Goal: Task Accomplishment & Management: Complete application form

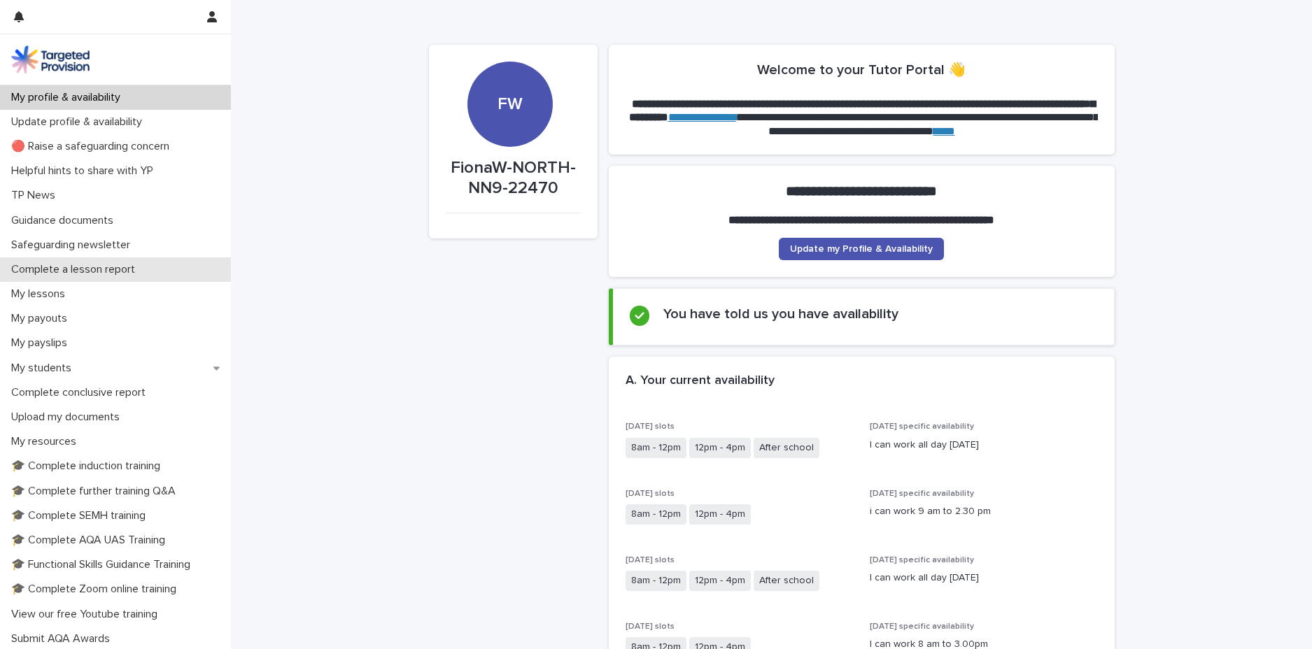
click at [82, 271] on p "Complete a lesson report" at bounding box center [76, 269] width 141 height 13
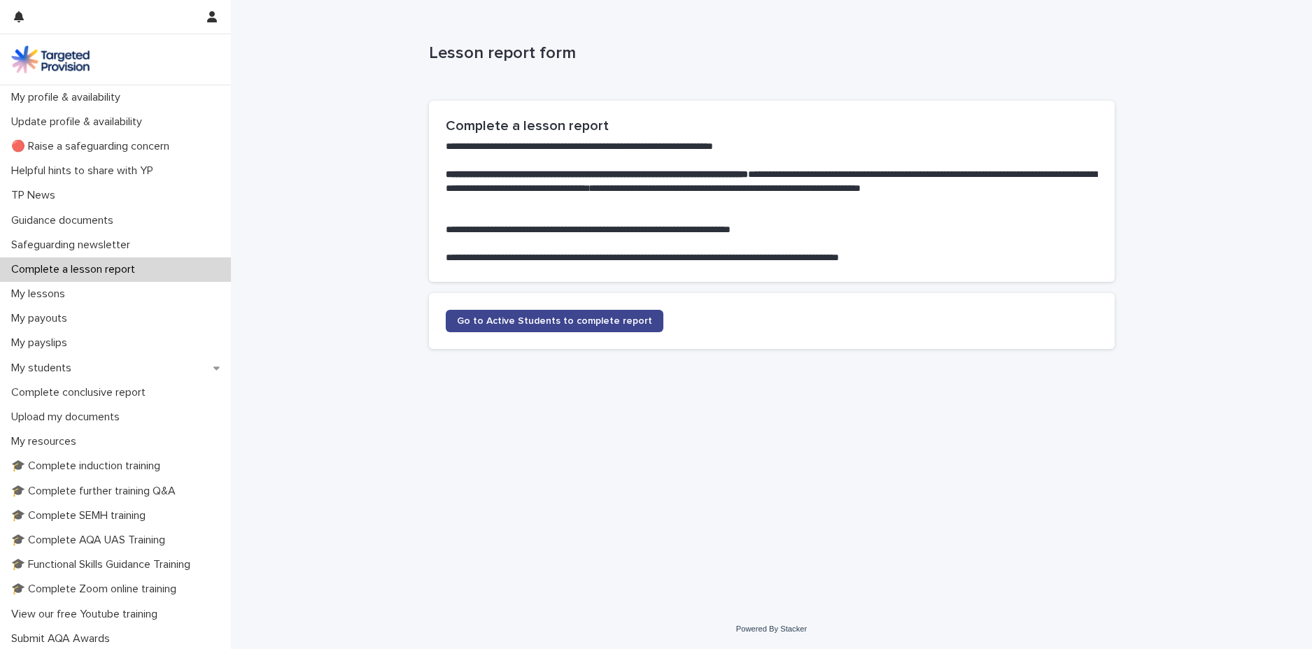
click at [490, 325] on span "Go to Active Students to complete report" at bounding box center [554, 321] width 195 height 10
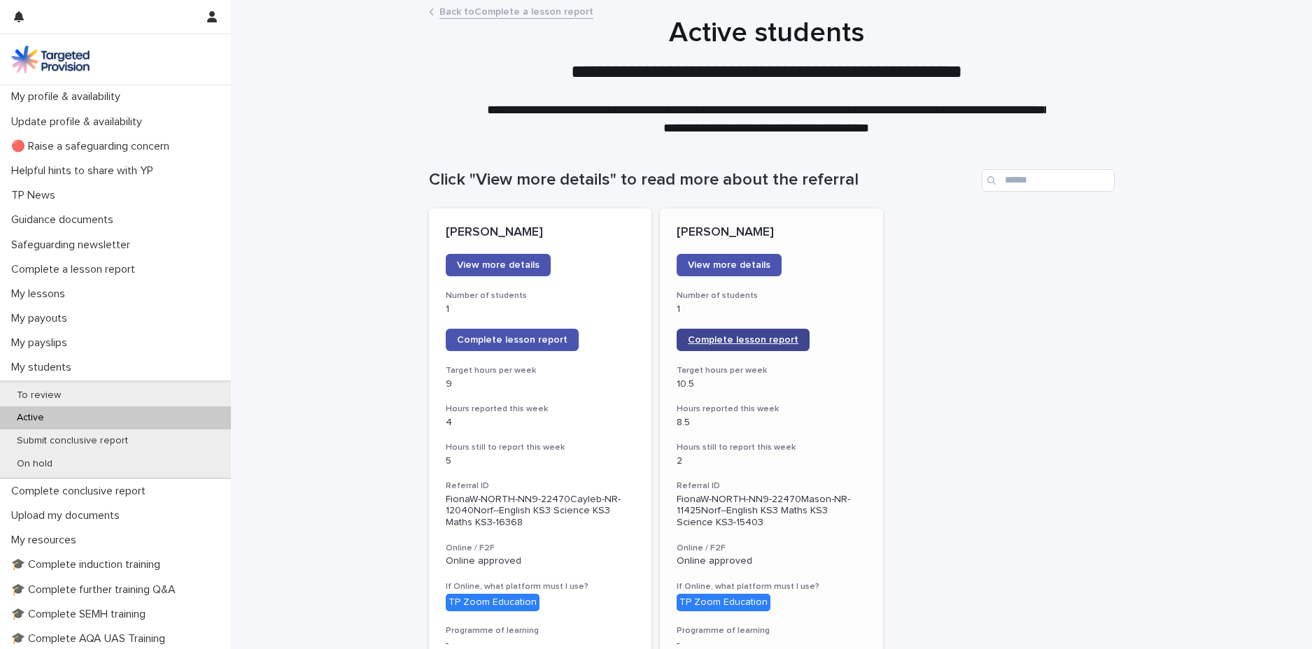
click at [710, 342] on span "Complete lesson report" at bounding box center [743, 340] width 111 height 10
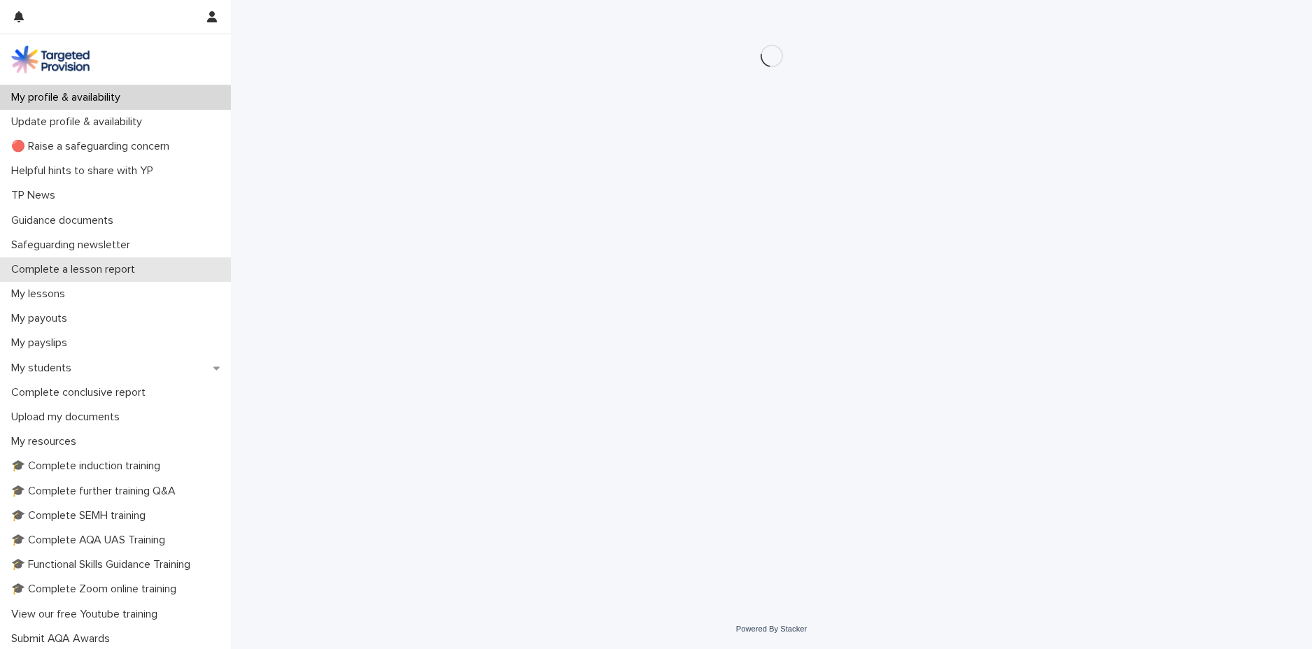
click at [108, 268] on p "Complete a lesson report" at bounding box center [76, 269] width 141 height 13
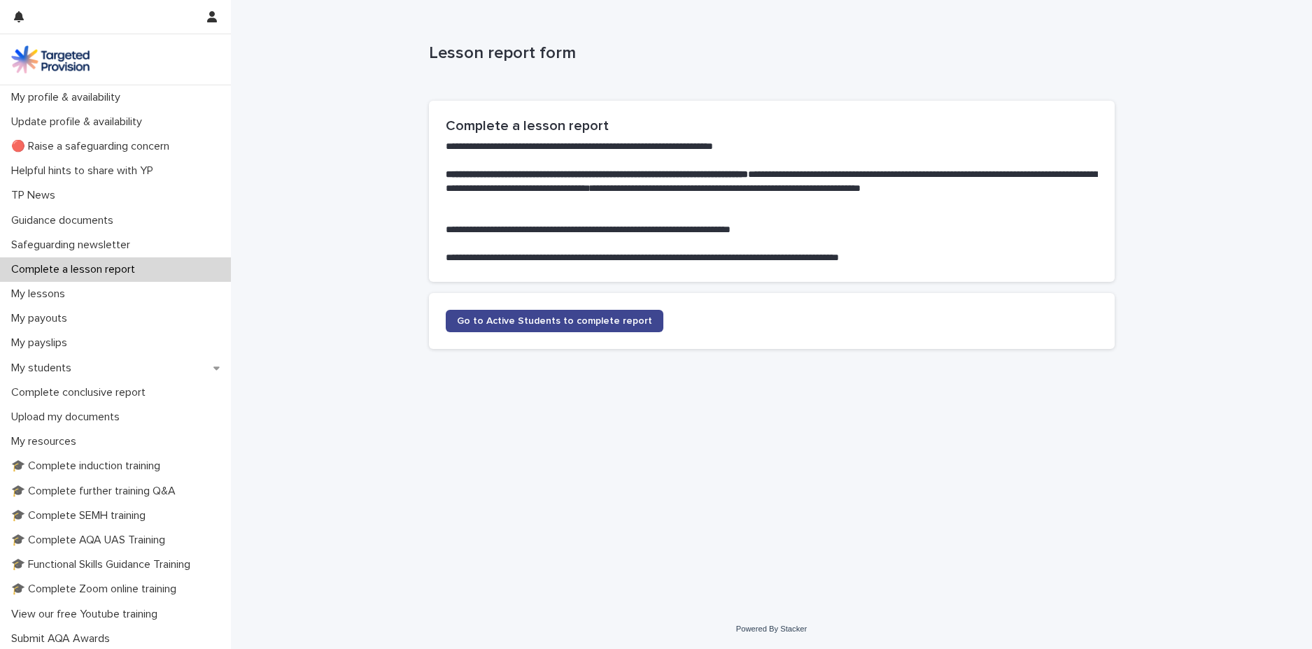
click at [574, 318] on span "Go to Active Students to complete report" at bounding box center [554, 321] width 195 height 10
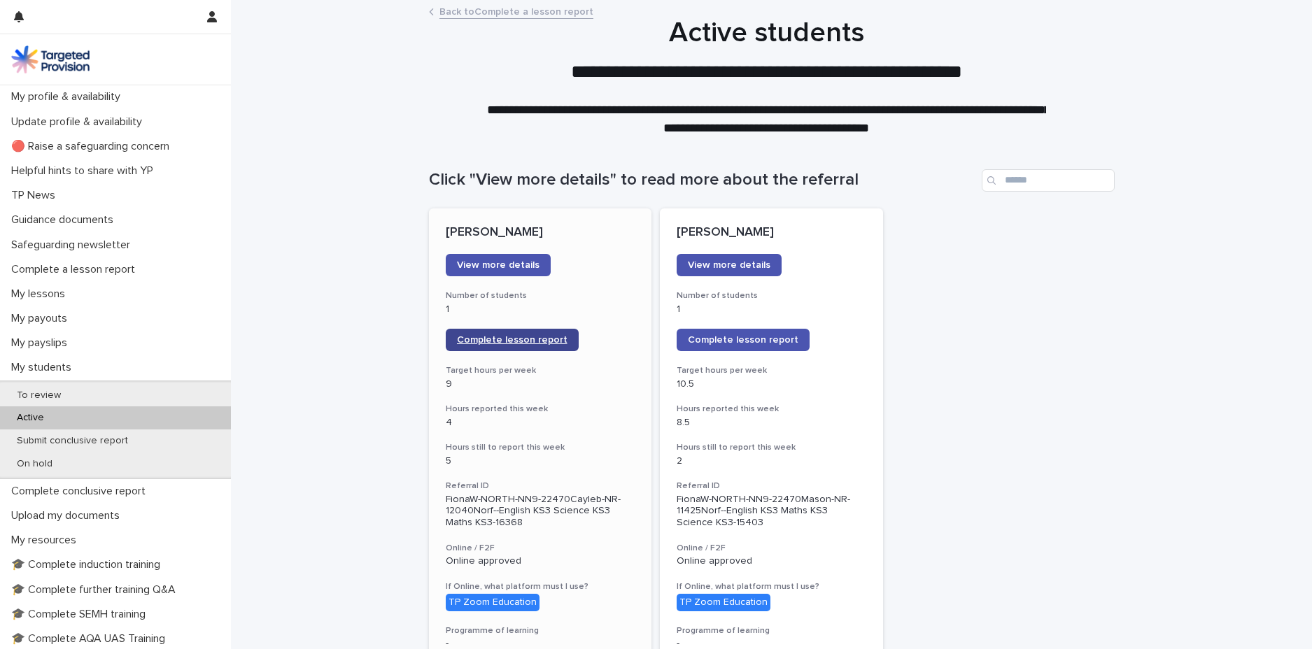
click at [519, 340] on span "Complete lesson report" at bounding box center [512, 340] width 111 height 10
